Goal: Check status: Check status

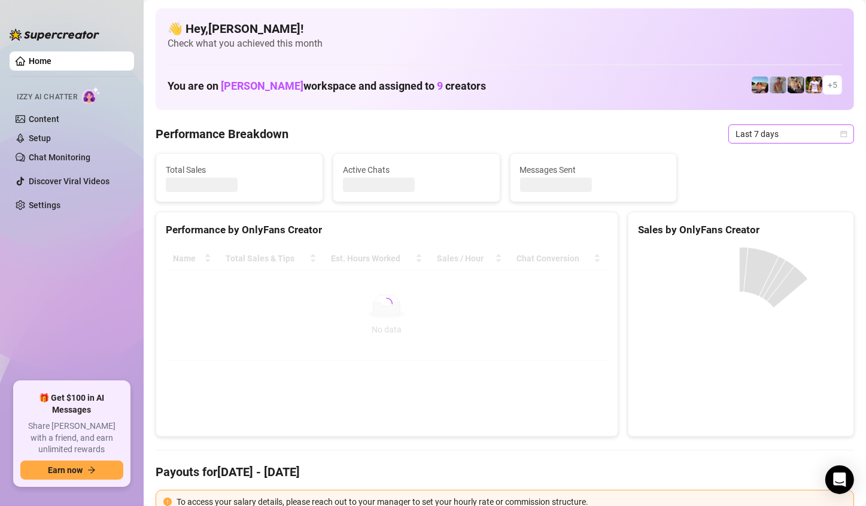
click at [795, 142] on span "Last 7 days" at bounding box center [790, 134] width 111 height 18
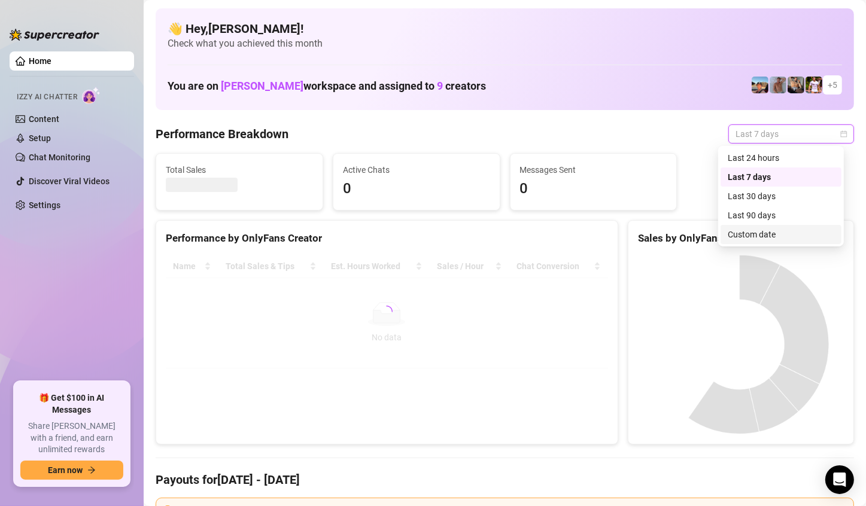
click at [768, 232] on div "Custom date" at bounding box center [781, 234] width 107 height 13
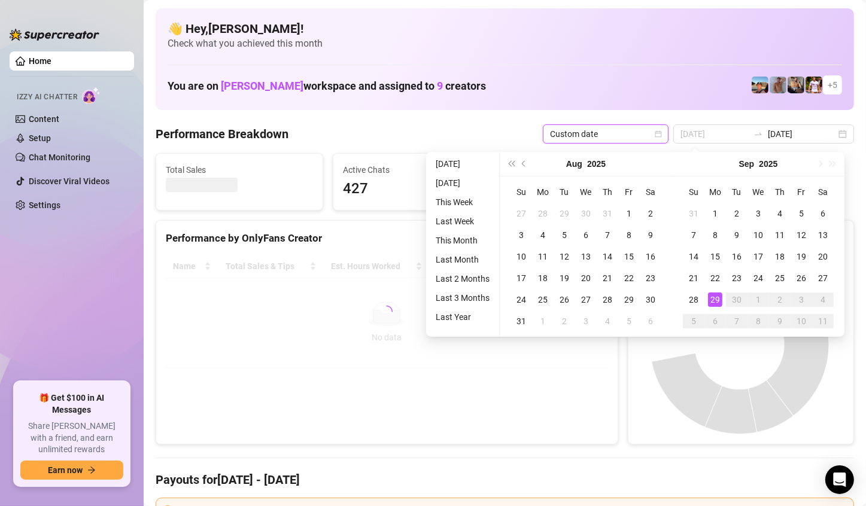
type input "[DATE]"
click at [717, 293] on div "29" at bounding box center [715, 300] width 14 height 14
click at [717, 293] on canvas at bounding box center [739, 345] width 203 height 180
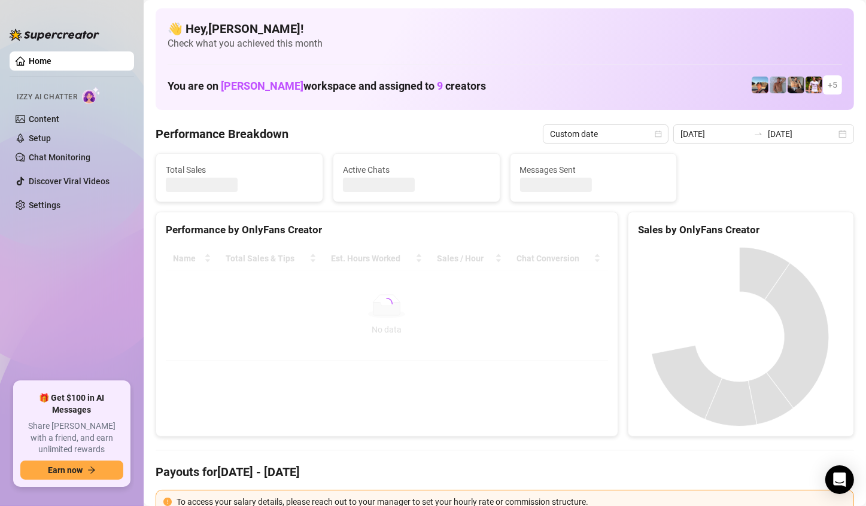
type input "[DATE]"
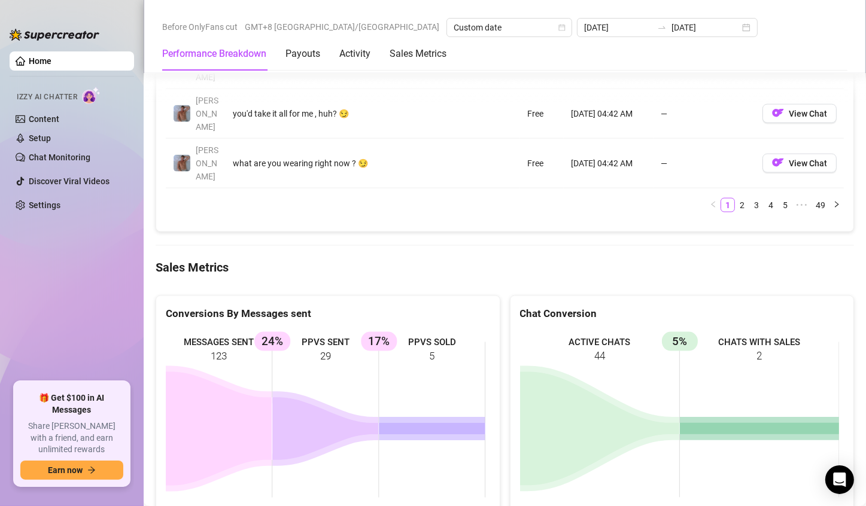
scroll to position [1675, 0]
